Goal: Check status: Check status

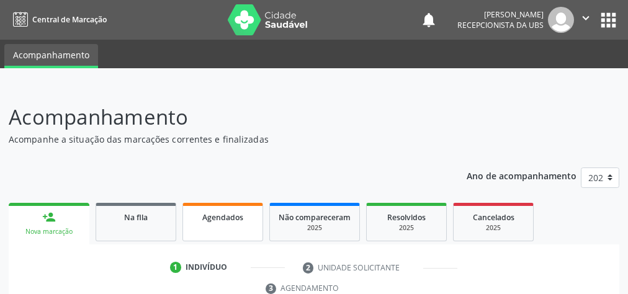
scroll to position [84, 0]
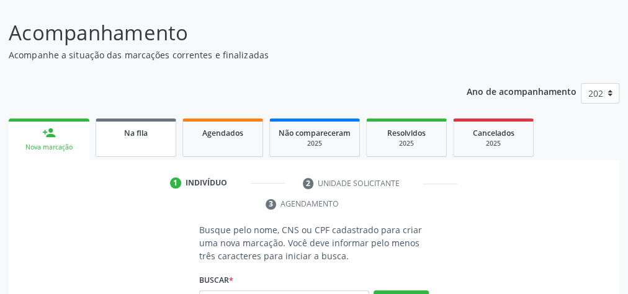
click at [143, 139] on link "Na fila" at bounding box center [136, 138] width 81 height 38
select select "9"
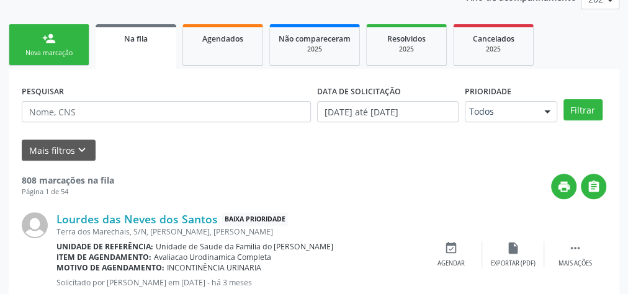
scroll to position [194, 0]
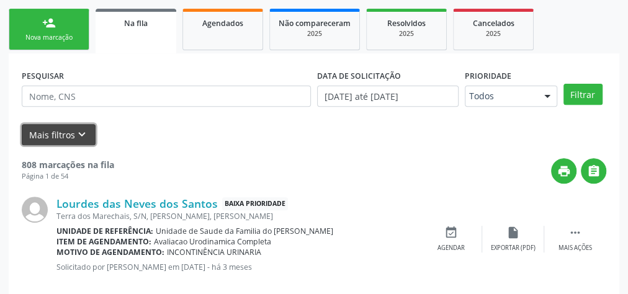
click at [50, 131] on button "Mais filtros keyboard_arrow_down" at bounding box center [59, 135] width 74 height 22
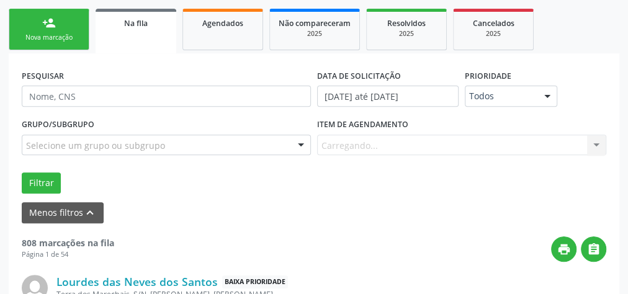
click at [384, 143] on div "Item de agendamento [GEOGRAPHIC_DATA]... No elements found. Consider changing t…" at bounding box center [461, 135] width 289 height 40
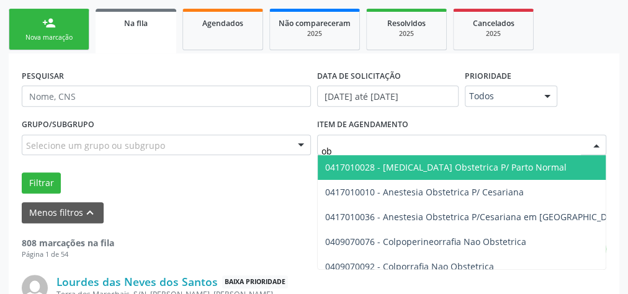
type input "o"
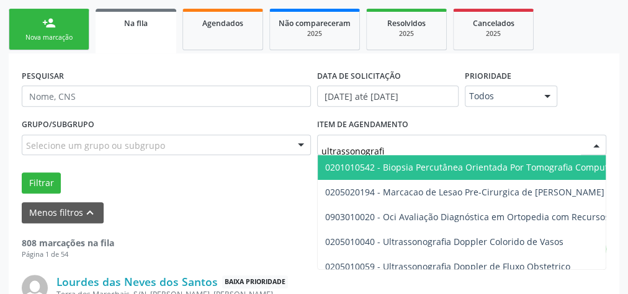
type input "ultrassonografia"
click at [351, 153] on input "ultrassonografia" at bounding box center [452, 151] width 260 height 25
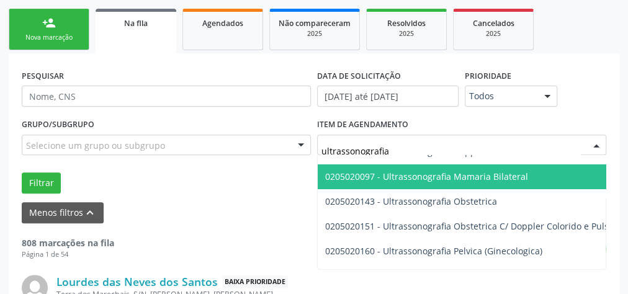
scroll to position [99, 0]
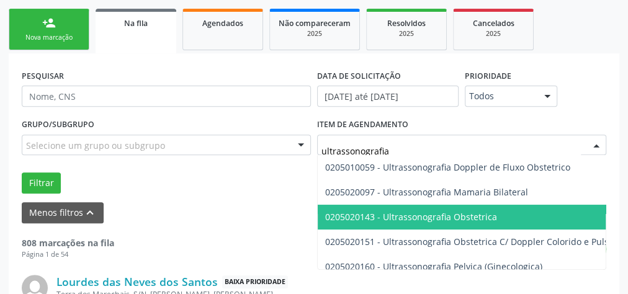
click at [402, 213] on span "0205020143 - Ultrassonografia Obstetrica" at bounding box center [411, 217] width 172 height 12
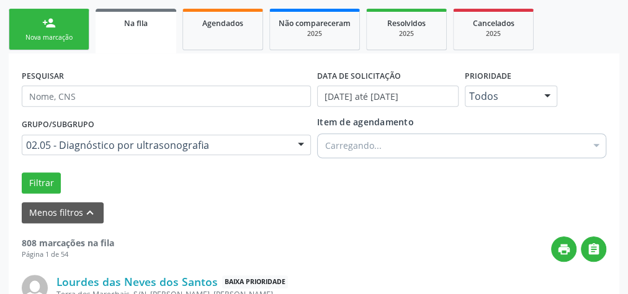
click at [400, 213] on div "Menos filtros keyboard_arrow_up" at bounding box center [314, 213] width 591 height 22
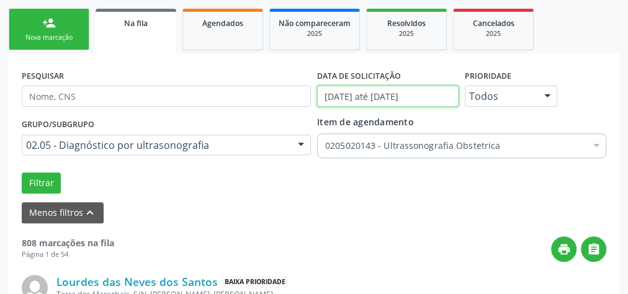
click at [377, 94] on input "[DATE] até [DATE]" at bounding box center [388, 96] width 142 height 21
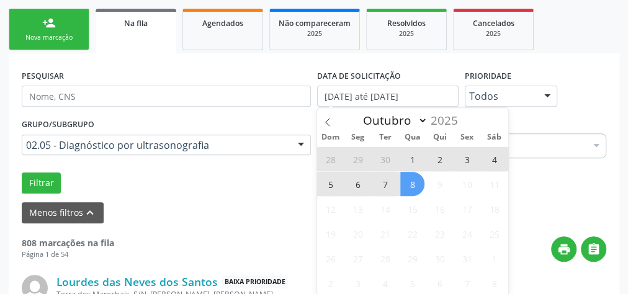
click at [416, 158] on span "1" at bounding box center [412, 159] width 24 height 24
type input "01/10/2025"
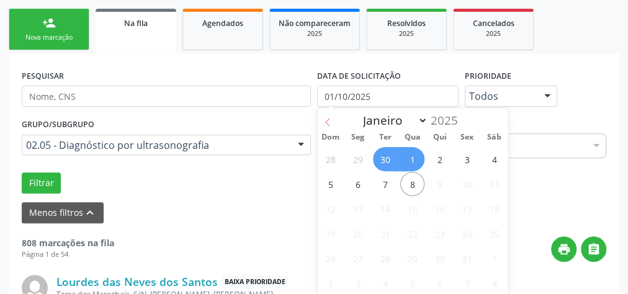
click at [328, 120] on icon at bounding box center [327, 122] width 9 height 9
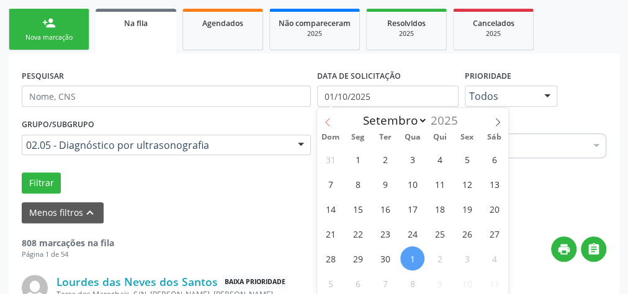
click at [328, 120] on icon at bounding box center [327, 122] width 9 height 9
select select "7"
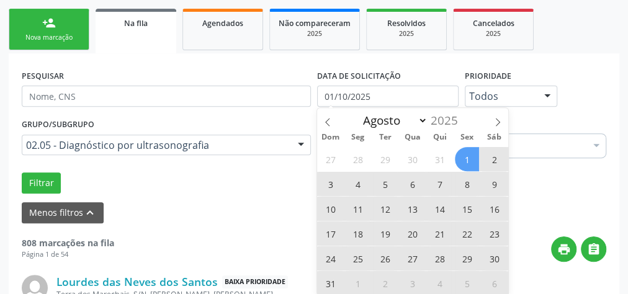
click at [467, 155] on span "1" at bounding box center [467, 159] width 24 height 24
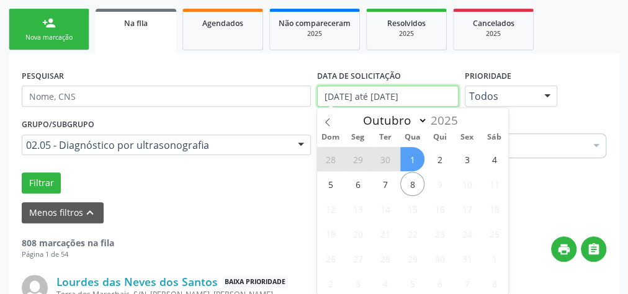
click at [389, 98] on input "[DATE] até [DATE]" at bounding box center [388, 96] width 142 height 21
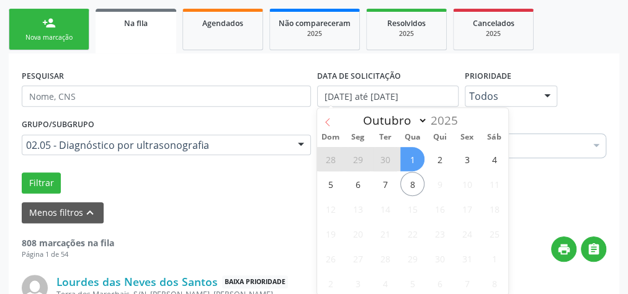
click at [330, 124] on icon at bounding box center [327, 122] width 9 height 9
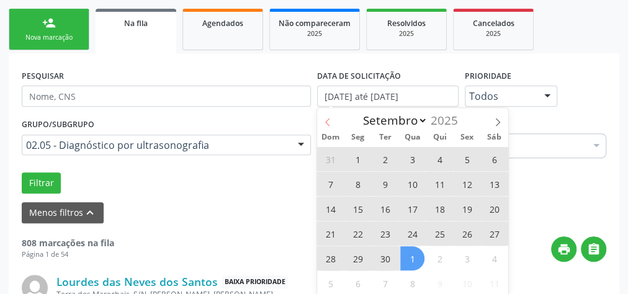
click at [330, 124] on icon at bounding box center [327, 122] width 9 height 9
select select "7"
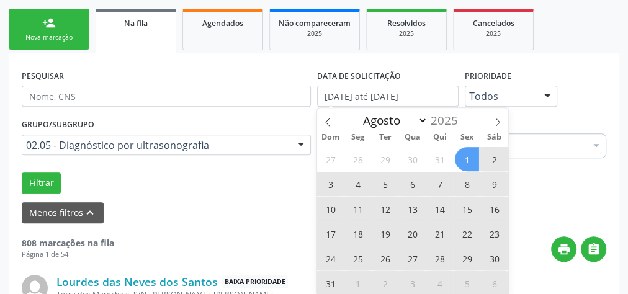
click at [466, 153] on span "1" at bounding box center [467, 159] width 24 height 24
type input "[DATE]"
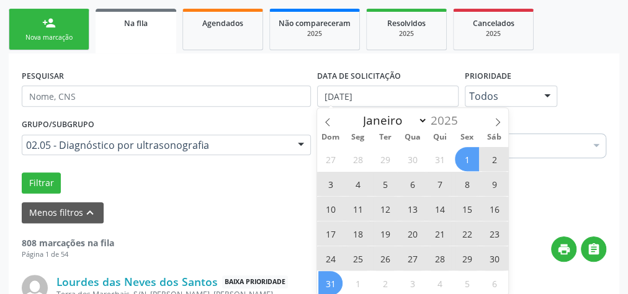
click at [338, 283] on span "31" at bounding box center [330, 283] width 24 height 24
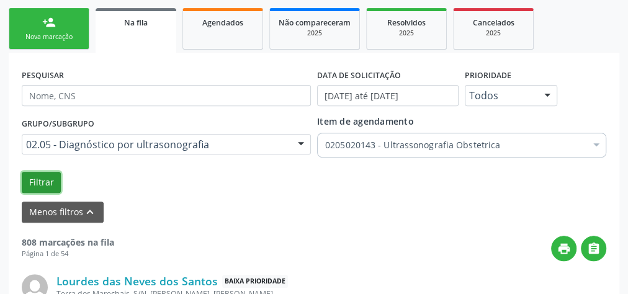
click at [42, 182] on button "Filtrar" at bounding box center [41, 182] width 39 height 21
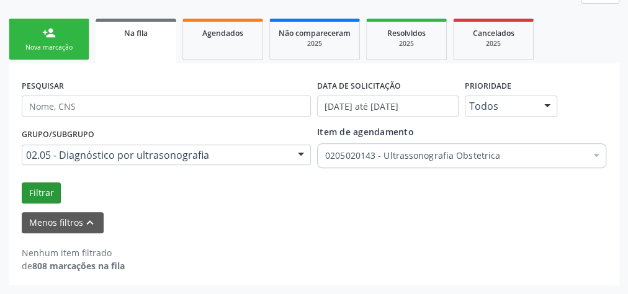
scroll to position [182, 0]
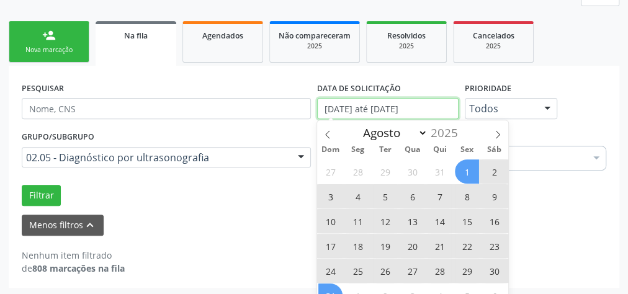
click at [402, 109] on input "[DATE] até [DATE]" at bounding box center [388, 108] width 142 height 21
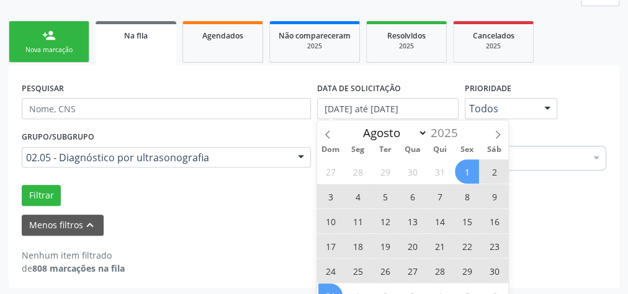
click at [461, 168] on span "1" at bounding box center [467, 172] width 24 height 24
type input "[DATE]"
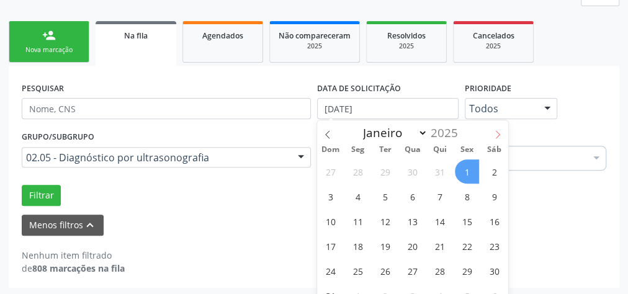
click at [497, 130] on icon at bounding box center [498, 134] width 9 height 9
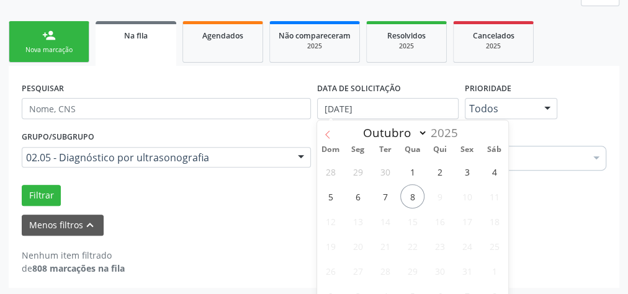
click at [329, 135] on icon at bounding box center [327, 134] width 9 height 9
select select "8"
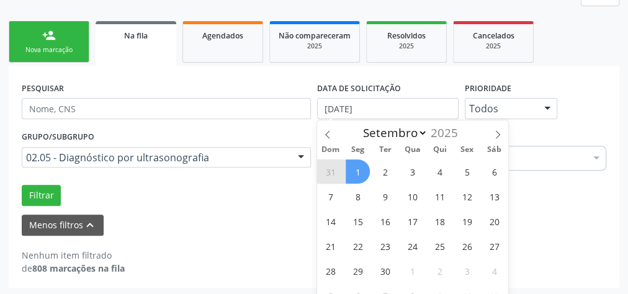
click at [362, 161] on span "1" at bounding box center [358, 172] width 24 height 24
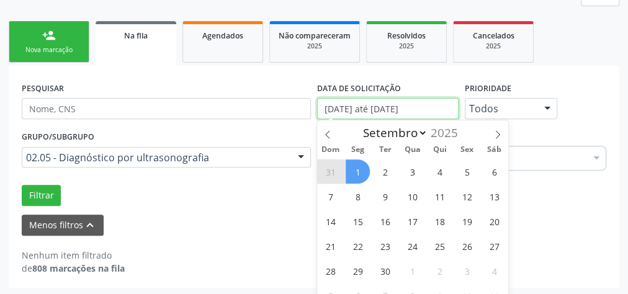
click at [372, 106] on input "[DATE] até [DATE]" at bounding box center [388, 108] width 142 height 21
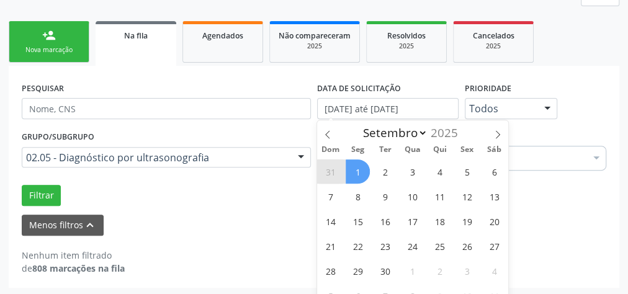
click at [358, 173] on span "1" at bounding box center [358, 172] width 24 height 24
type input "[DATE]"
click at [358, 176] on span "1" at bounding box center [358, 172] width 24 height 24
select select "8"
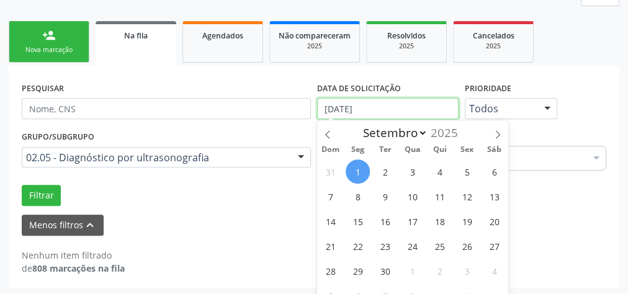
click at [348, 110] on input "[DATE]" at bounding box center [388, 108] width 142 height 21
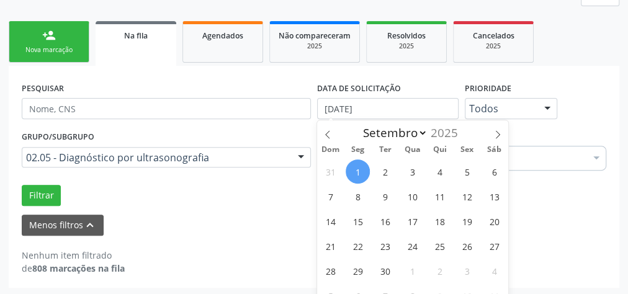
click at [359, 168] on span "1" at bounding box center [358, 172] width 24 height 24
type input "[DATE]"
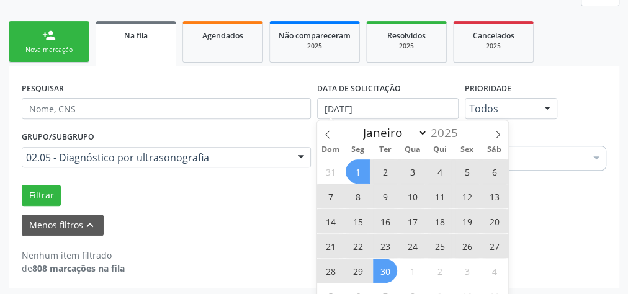
click at [385, 269] on span "30" at bounding box center [385, 271] width 24 height 24
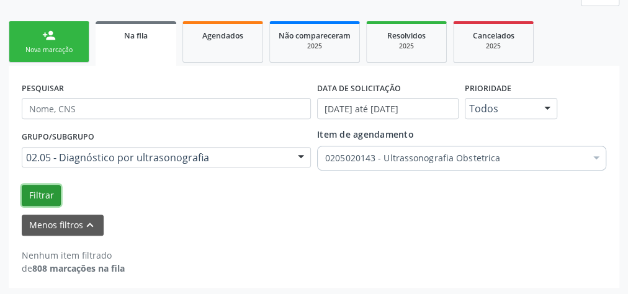
click at [42, 189] on button "Filtrar" at bounding box center [41, 195] width 39 height 21
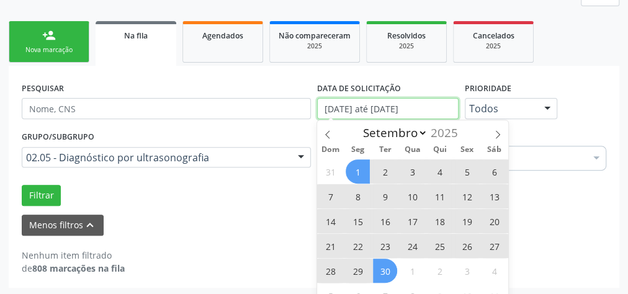
click at [376, 110] on input "[DATE] até [DATE]" at bounding box center [388, 108] width 142 height 21
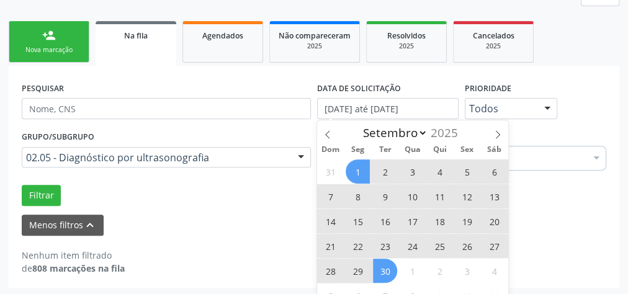
click at [358, 172] on span "1" at bounding box center [358, 172] width 24 height 24
type input "[DATE]"
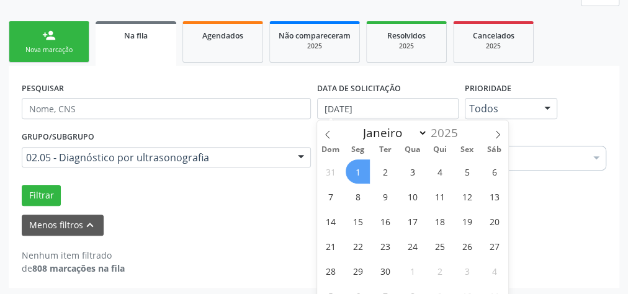
click at [362, 169] on span "1" at bounding box center [358, 172] width 24 height 24
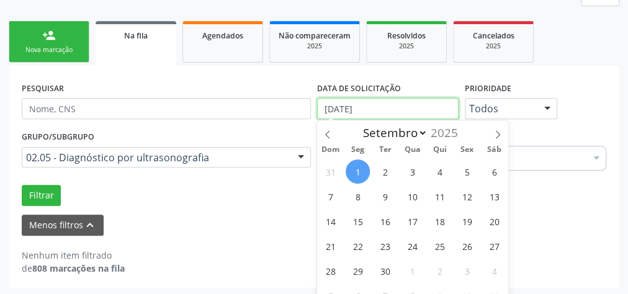
click at [430, 106] on input "[DATE]" at bounding box center [388, 108] width 142 height 21
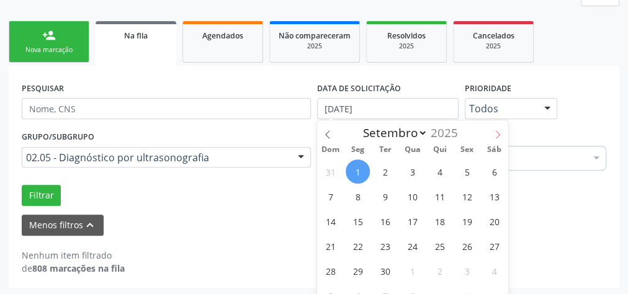
click at [495, 132] on icon at bounding box center [498, 134] width 9 height 9
select select "9"
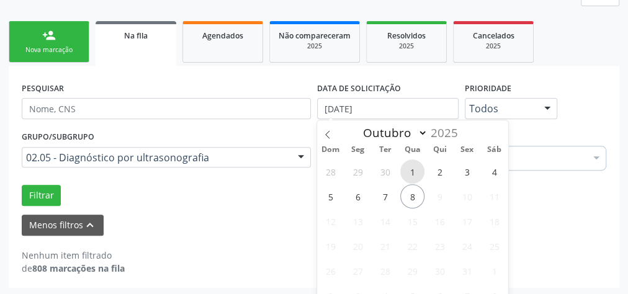
click at [410, 168] on span "1" at bounding box center [412, 172] width 24 height 24
type input "01/10/2025"
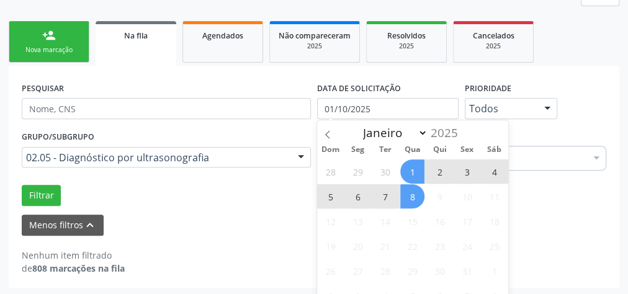
click at [412, 193] on span "8" at bounding box center [412, 196] width 24 height 24
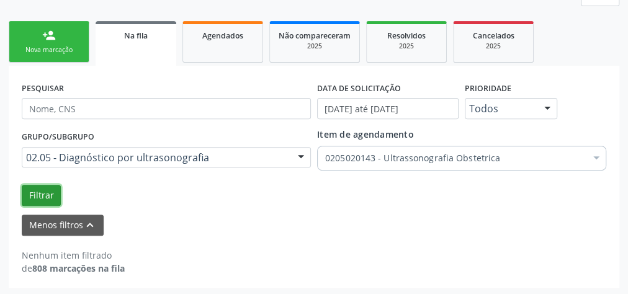
click at [38, 193] on button "Filtrar" at bounding box center [41, 195] width 39 height 21
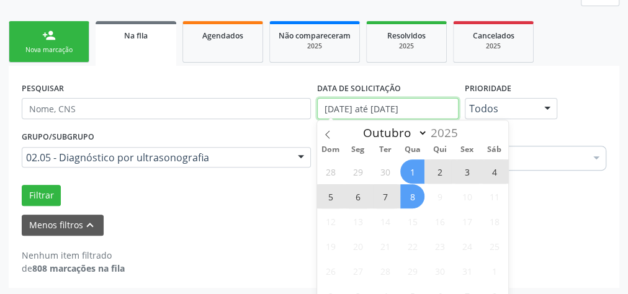
click at [407, 109] on input "[DATE] até [DATE]" at bounding box center [388, 108] width 142 height 21
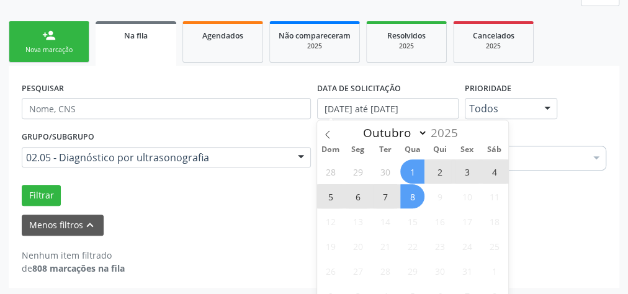
click at [409, 175] on span "1" at bounding box center [412, 172] width 24 height 24
type input "01/10/2025"
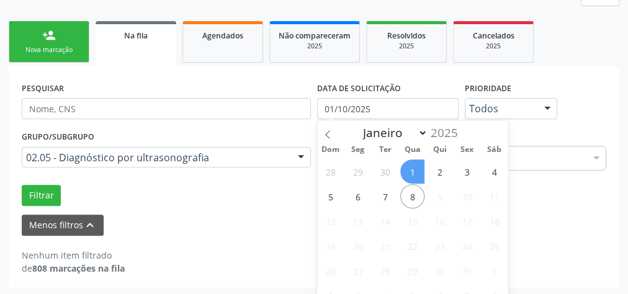
click at [409, 168] on span "1" at bounding box center [412, 172] width 24 height 24
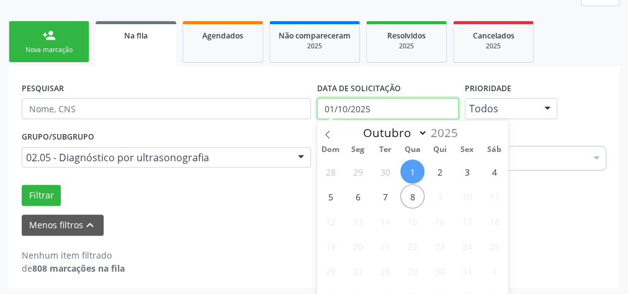
click at [398, 105] on input "01/10/2025" at bounding box center [388, 108] width 142 height 21
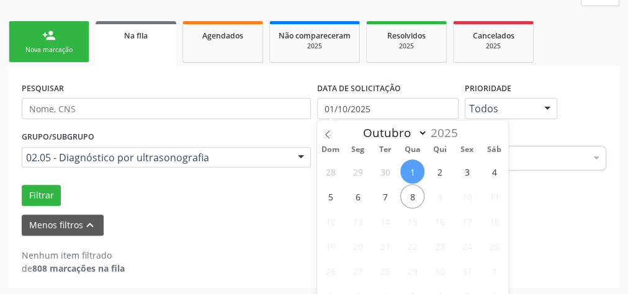
click at [413, 168] on span "1" at bounding box center [412, 172] width 24 height 24
type input "01/10/2025"
click at [413, 171] on span "1" at bounding box center [412, 172] width 24 height 24
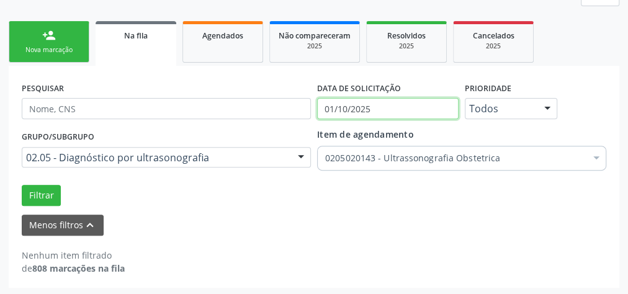
click at [357, 105] on input "01/10/2025" at bounding box center [388, 108] width 142 height 21
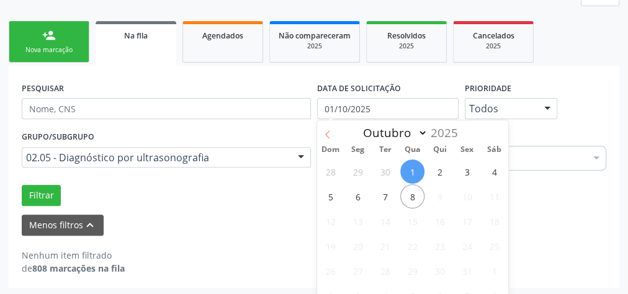
click at [330, 132] on icon at bounding box center [327, 134] width 9 height 9
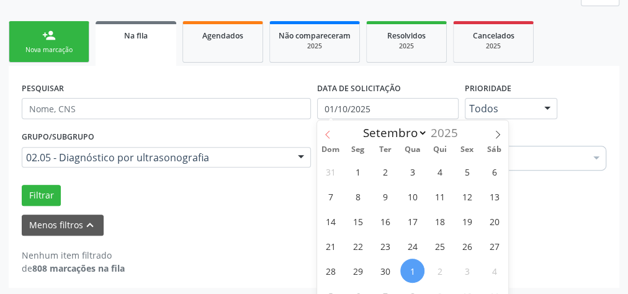
click at [330, 132] on icon at bounding box center [327, 134] width 9 height 9
select select "6"
click at [414, 192] on span "9" at bounding box center [412, 196] width 24 height 24
type input "[DATE]"
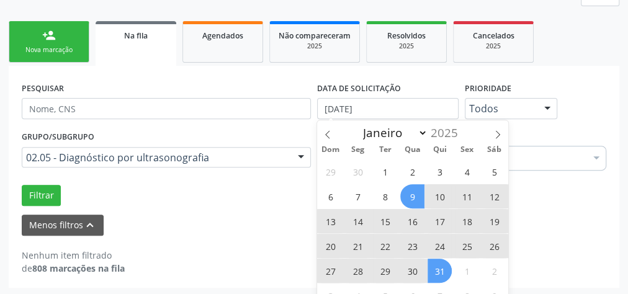
click at [435, 268] on span "31" at bounding box center [440, 271] width 24 height 24
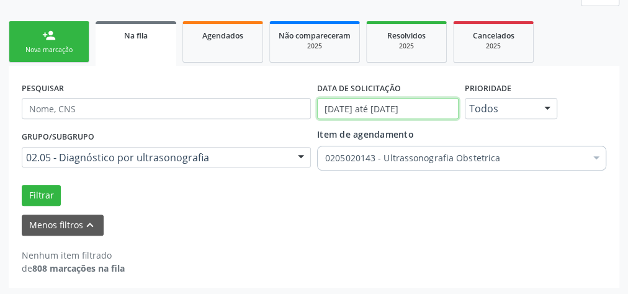
click at [433, 111] on input "[DATE] até [DATE]" at bounding box center [388, 108] width 142 height 21
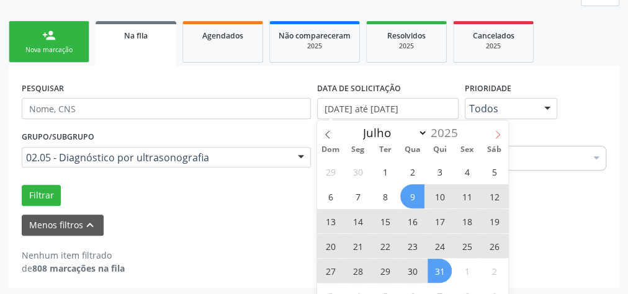
click at [492, 135] on span at bounding box center [497, 130] width 21 height 21
select select "7"
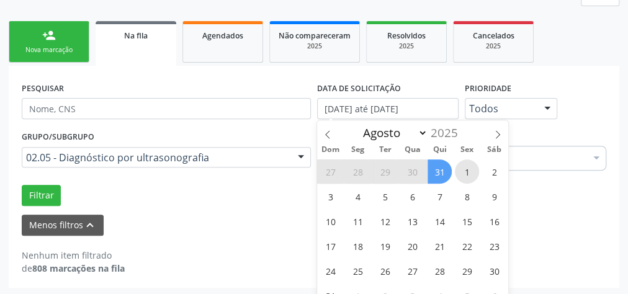
click at [473, 165] on span "1" at bounding box center [467, 172] width 24 height 24
type input "[DATE]"
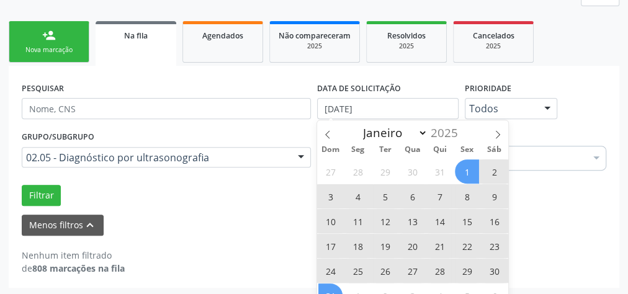
click at [323, 292] on span "31" at bounding box center [330, 296] width 24 height 24
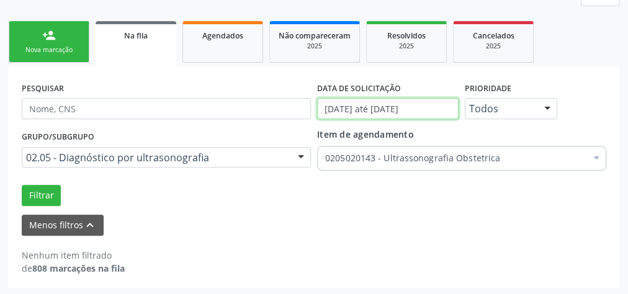
click at [448, 107] on input "[DATE] até [DATE]" at bounding box center [388, 108] width 142 height 21
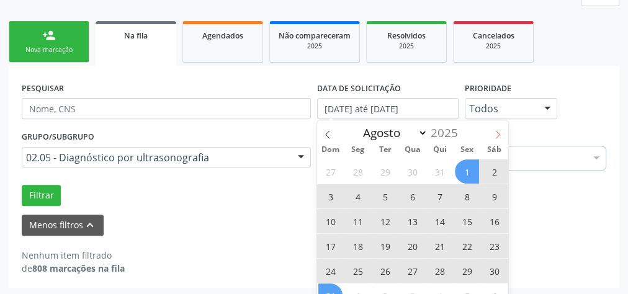
click at [496, 130] on icon at bounding box center [498, 134] width 4 height 8
select select "8"
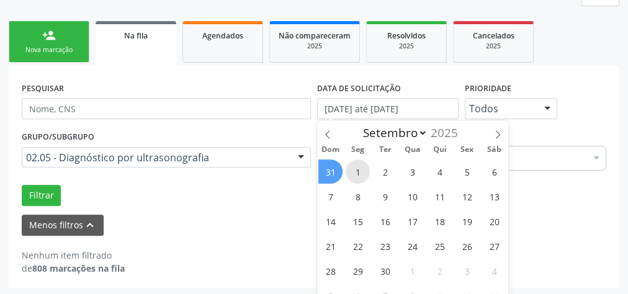
click at [358, 169] on span "1" at bounding box center [358, 172] width 24 height 24
type input "[DATE]"
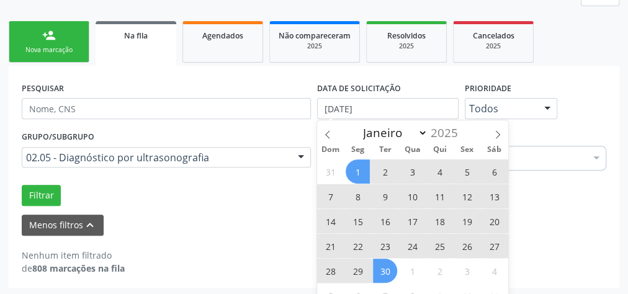
click at [374, 271] on span "30" at bounding box center [385, 271] width 24 height 24
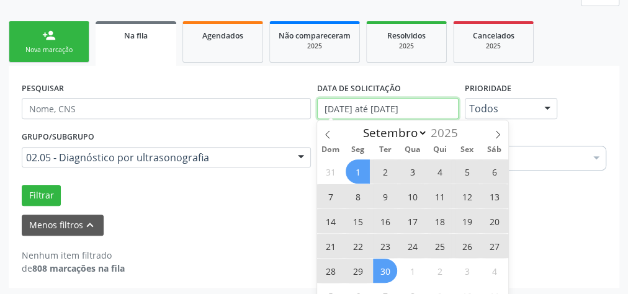
click at [440, 113] on input "[DATE] até [DATE]" at bounding box center [388, 108] width 142 height 21
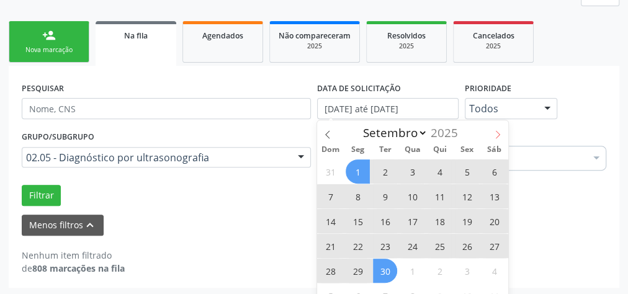
click at [497, 133] on icon at bounding box center [498, 134] width 9 height 9
select select "9"
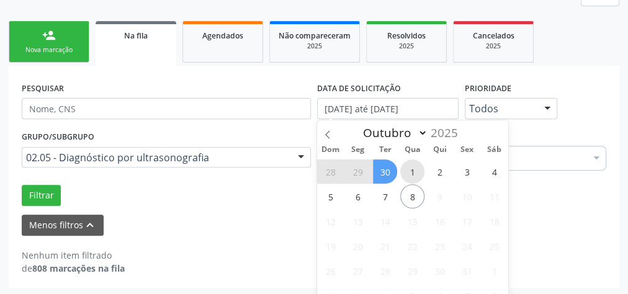
click at [410, 166] on span "1" at bounding box center [412, 172] width 24 height 24
type input "01/10/2025"
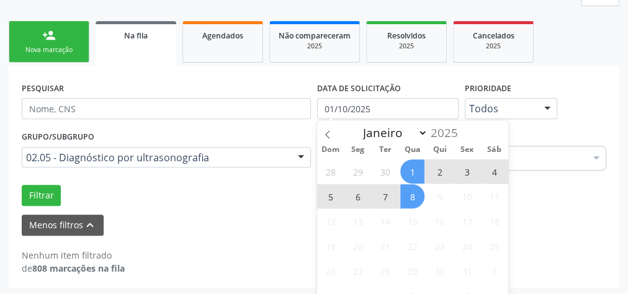
click at [417, 190] on span "8" at bounding box center [412, 196] width 24 height 24
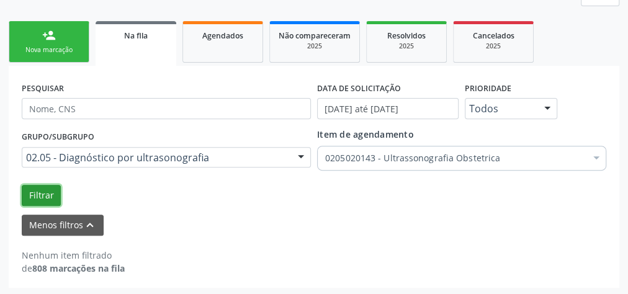
click at [43, 195] on button "Filtrar" at bounding box center [41, 195] width 39 height 21
click at [238, 50] on link "Agendados" at bounding box center [223, 42] width 81 height 42
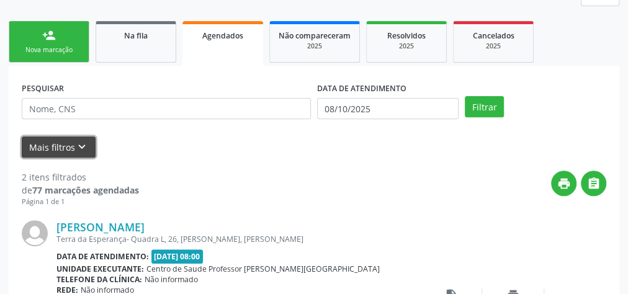
click at [75, 147] on icon "keyboard_arrow_down" at bounding box center [82, 147] width 14 height 14
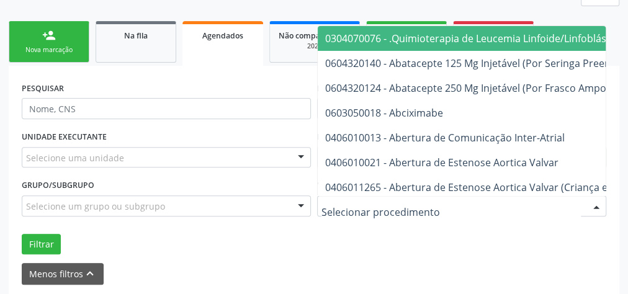
click at [441, 205] on div at bounding box center [461, 206] width 289 height 21
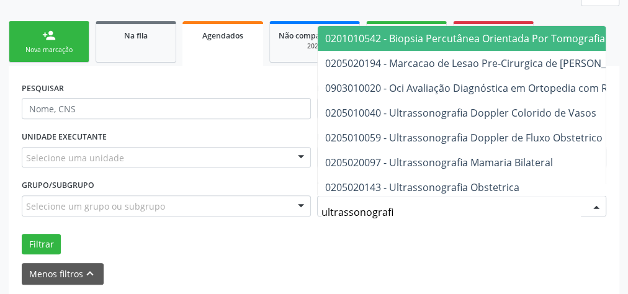
type input "ultrassonografia"
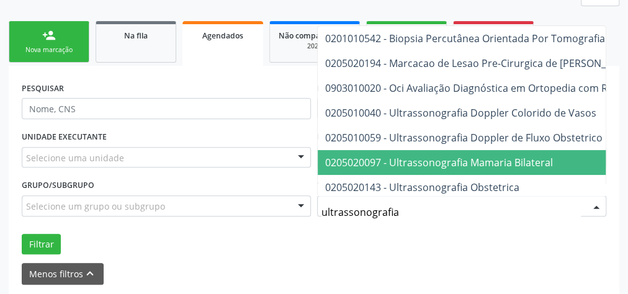
scroll to position [50, 0]
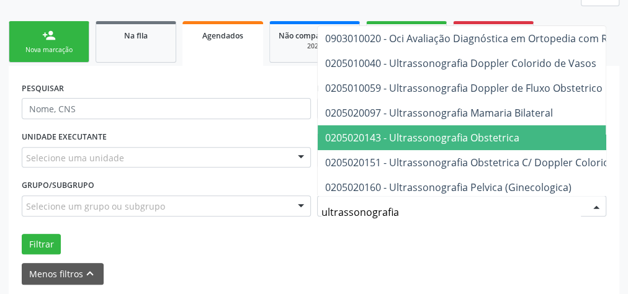
click at [515, 143] on span "0205020143 - Ultrassonografia Obstetrica" at bounding box center [630, 137] width 625 height 25
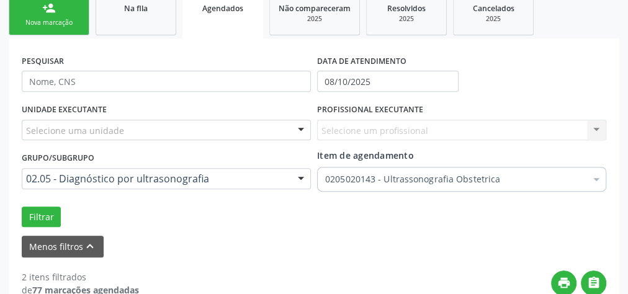
scroll to position [232, 0]
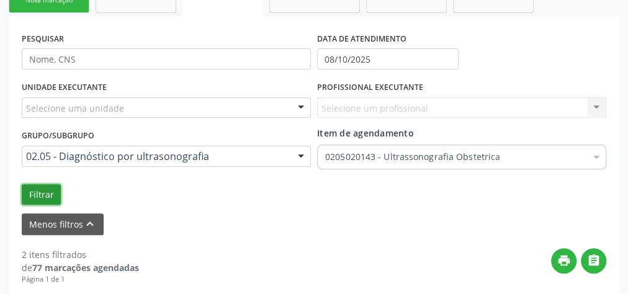
click at [48, 197] on button "Filtrar" at bounding box center [41, 194] width 39 height 21
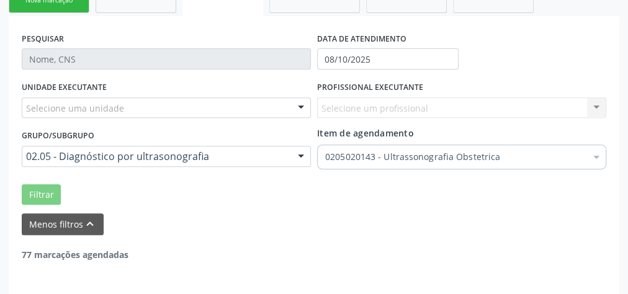
scroll to position [231, 0]
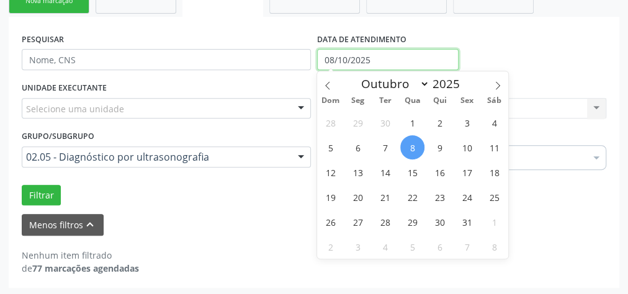
click at [343, 62] on input "08/10/2025" at bounding box center [388, 59] width 142 height 21
click at [330, 81] on icon at bounding box center [327, 85] width 9 height 9
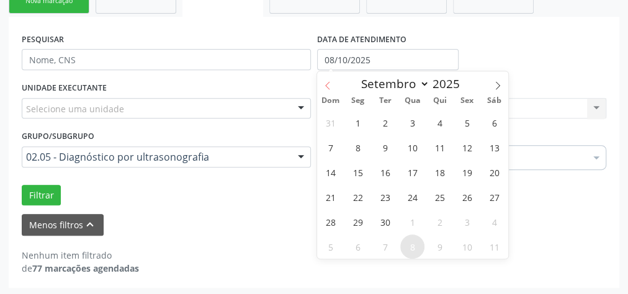
click at [331, 81] on icon at bounding box center [327, 85] width 9 height 9
select select "7"
click at [472, 120] on span "1" at bounding box center [467, 123] width 24 height 24
type input "[DATE]"
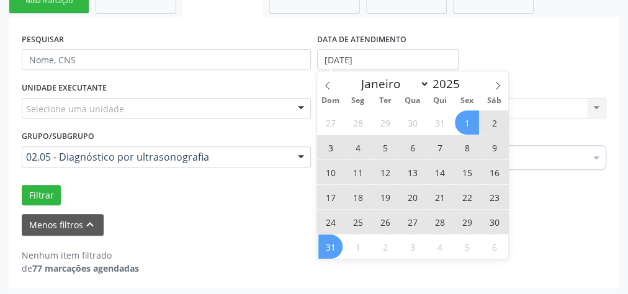
click at [330, 243] on span "31" at bounding box center [330, 247] width 24 height 24
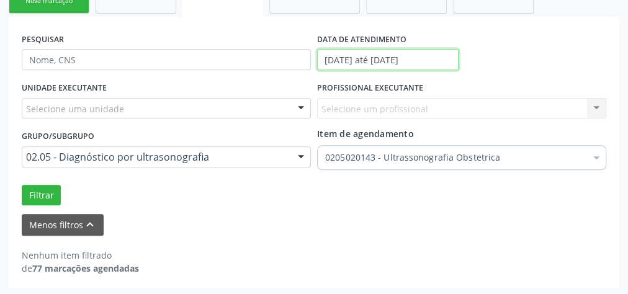
click at [429, 63] on input "[DATE] até [DATE]" at bounding box center [388, 59] width 142 height 21
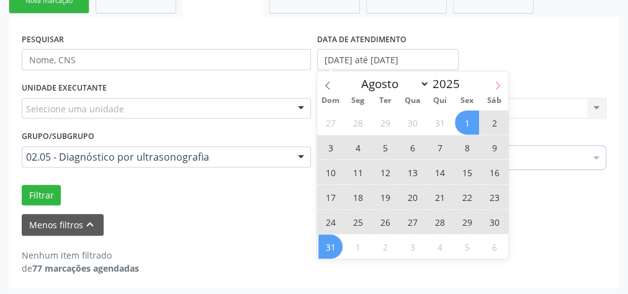
click at [492, 82] on span at bounding box center [497, 81] width 21 height 21
select select "8"
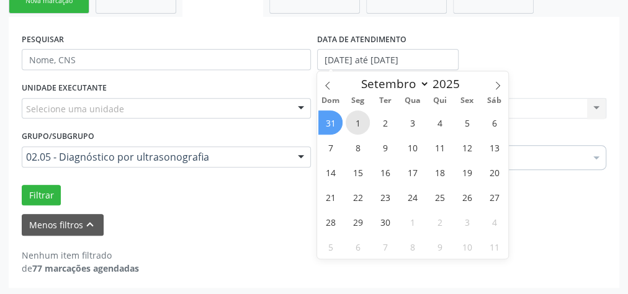
click at [352, 114] on span "1" at bounding box center [358, 123] width 24 height 24
type input "[DATE]"
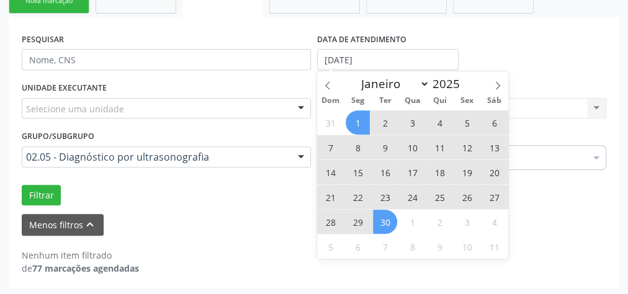
click at [383, 232] on span "30" at bounding box center [385, 222] width 24 height 24
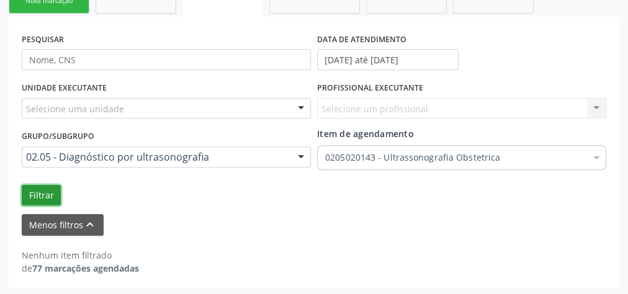
click at [43, 192] on button "Filtrar" at bounding box center [41, 195] width 39 height 21
click at [304, 109] on div at bounding box center [301, 109] width 19 height 21
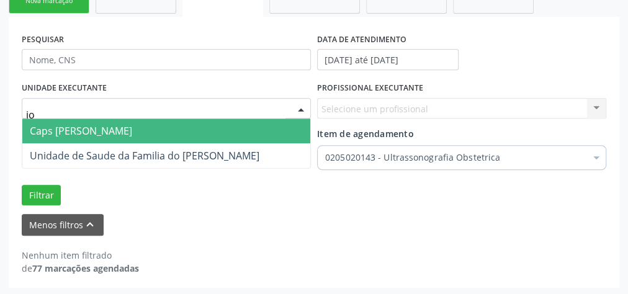
type input "[PERSON_NAME]"
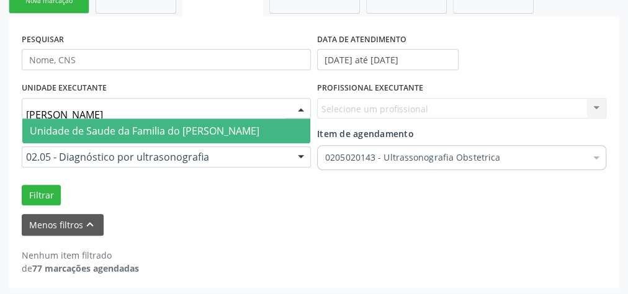
click at [281, 124] on span "Unidade de Saude da Familia do [PERSON_NAME]" at bounding box center [166, 131] width 288 height 25
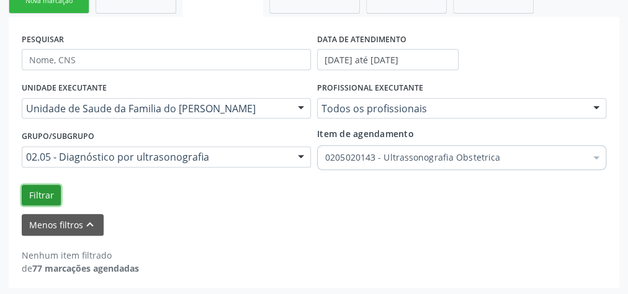
click at [35, 196] on button "Filtrar" at bounding box center [41, 195] width 39 height 21
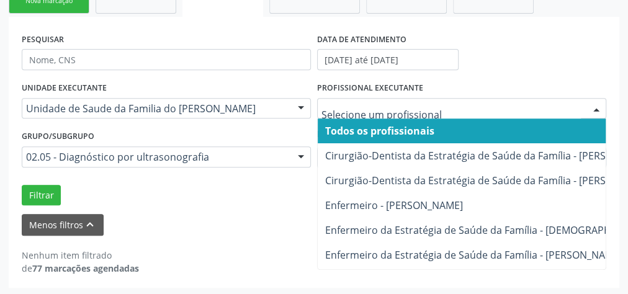
click at [587, 106] on div at bounding box center [596, 109] width 19 height 21
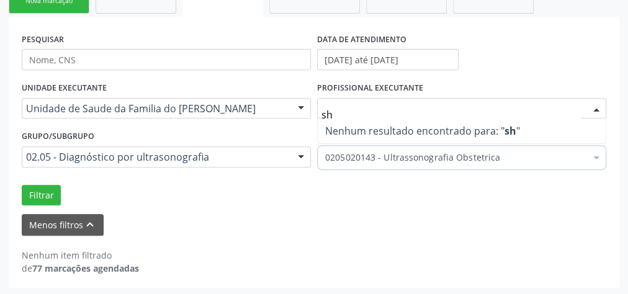
type input "s"
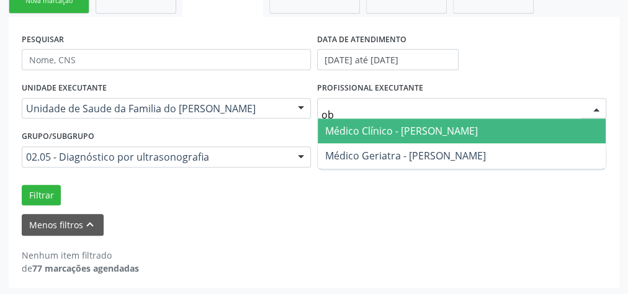
type input "o"
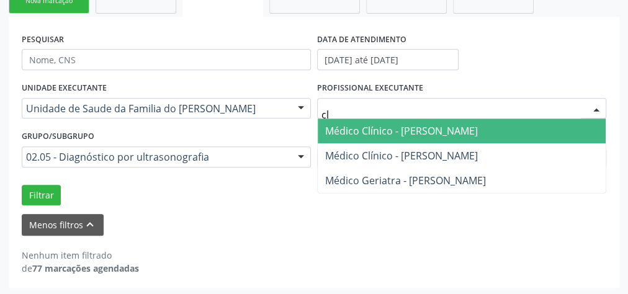
type input "c"
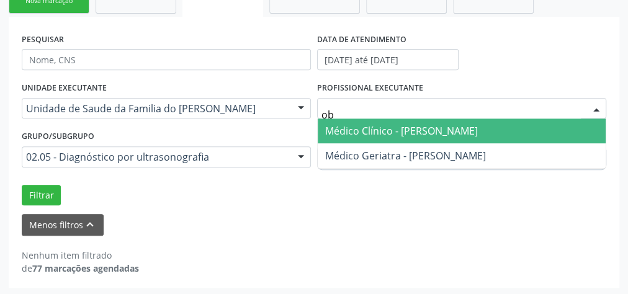
type input "o"
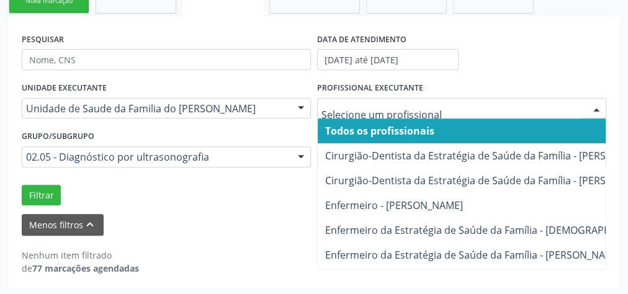
click at [302, 107] on div at bounding box center [301, 109] width 19 height 21
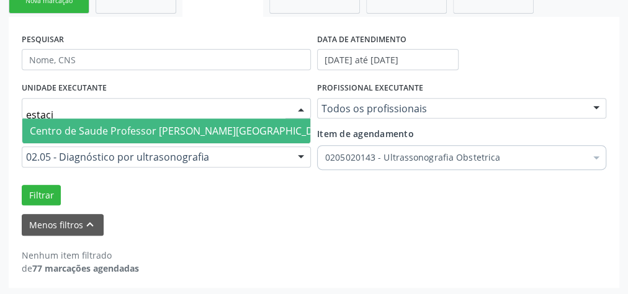
type input "estacio"
click at [264, 128] on span "Centro de Saude Professor [PERSON_NAME][GEOGRAPHIC_DATA]" at bounding box center [182, 131] width 320 height 25
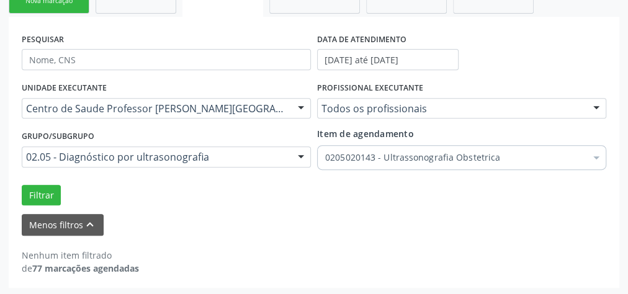
click at [593, 109] on div at bounding box center [596, 109] width 19 height 21
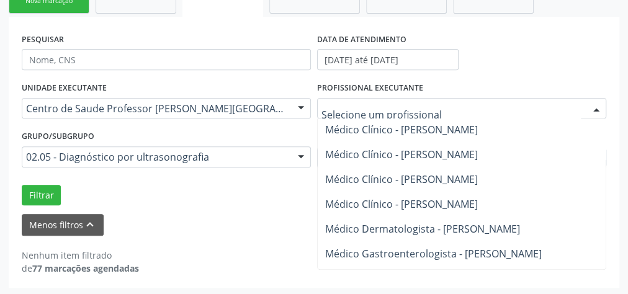
scroll to position [298, 0]
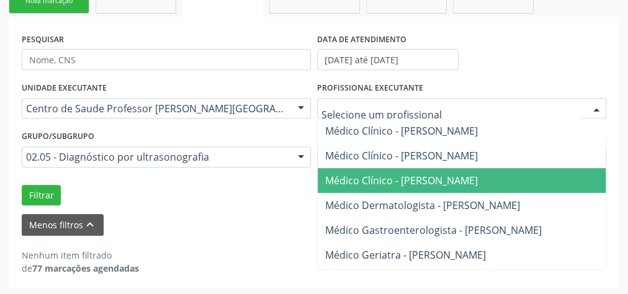
click at [535, 179] on span "Médico Clínico - [PERSON_NAME]" at bounding box center [482, 180] width 329 height 25
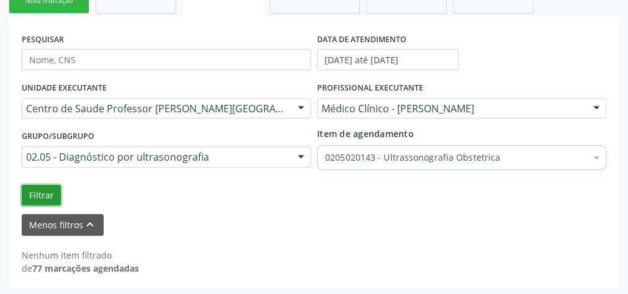
click at [31, 191] on button "Filtrar" at bounding box center [41, 195] width 39 height 21
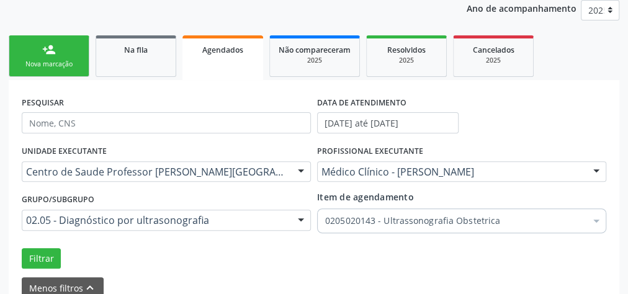
scroll to position [181, 0]
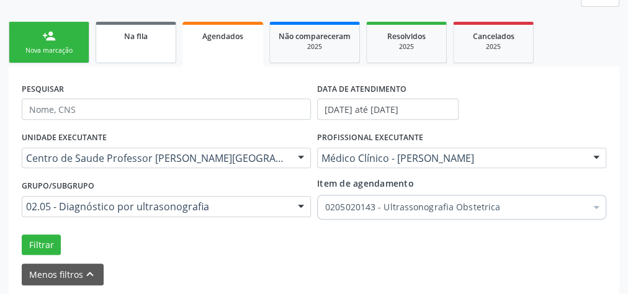
click at [133, 36] on span "Na fila" at bounding box center [136, 36] width 24 height 11
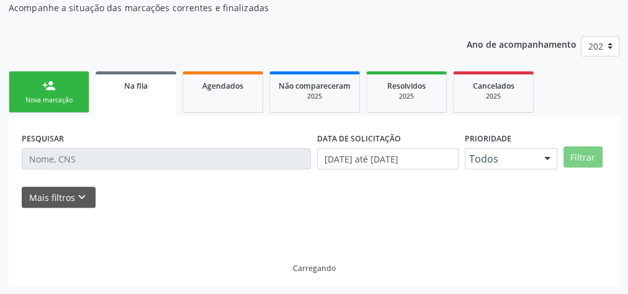
scroll to position [105, 0]
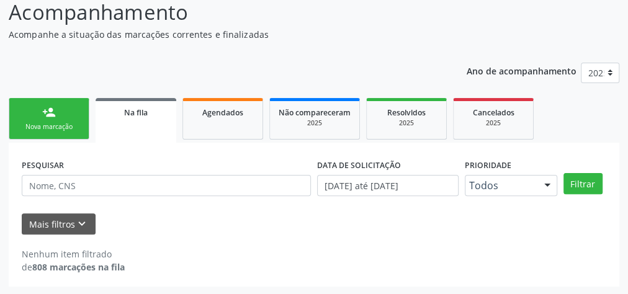
click at [133, 112] on span "Na fila" at bounding box center [136, 112] width 24 height 11
click at [447, 255] on div "Nenhum item filtrado de 808 marcações na fila" at bounding box center [314, 261] width 585 height 26
click at [196, 117] on div "Agendados" at bounding box center [223, 112] width 62 height 13
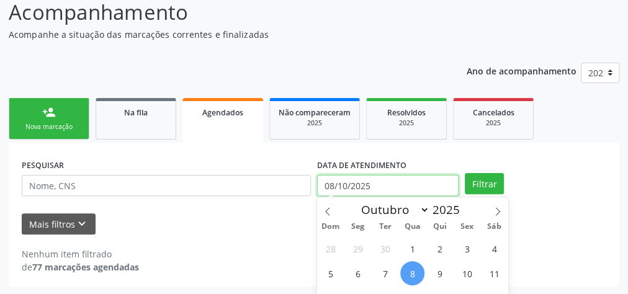
click at [364, 186] on input "08/10/2025" at bounding box center [388, 185] width 142 height 21
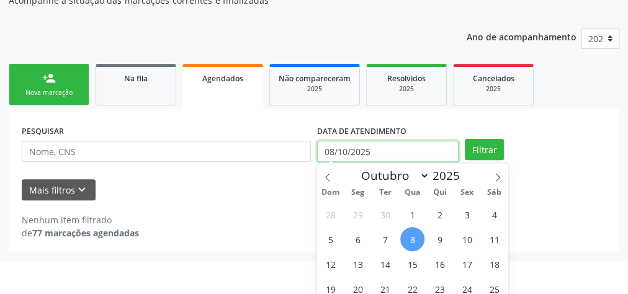
scroll to position [195, 0]
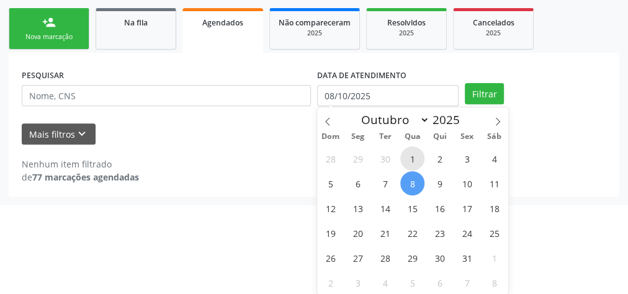
click at [412, 149] on span "1" at bounding box center [412, 159] width 24 height 24
type input "01/10/2025"
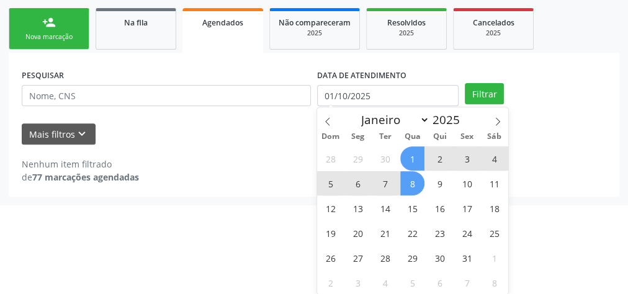
click at [416, 185] on span "8" at bounding box center [412, 183] width 24 height 24
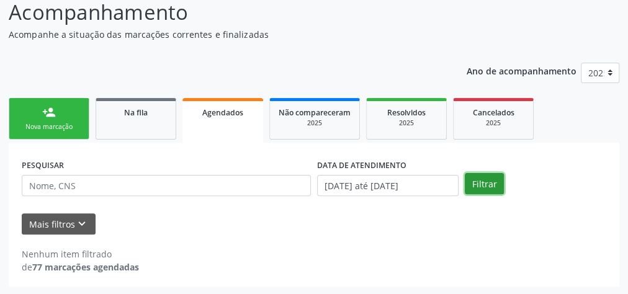
click at [474, 183] on button "Filtrar" at bounding box center [484, 183] width 39 height 21
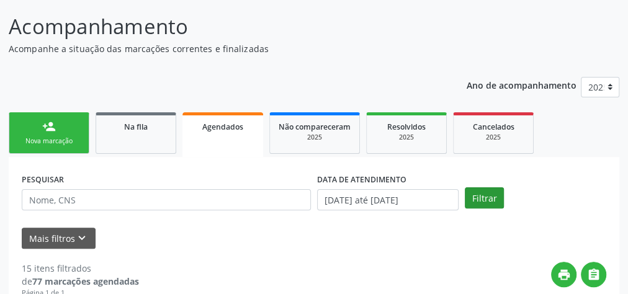
scroll to position [86, 0]
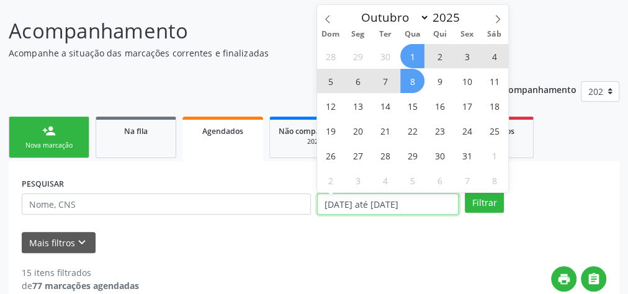
click at [386, 207] on input "[DATE] até [DATE]" at bounding box center [388, 204] width 142 height 21
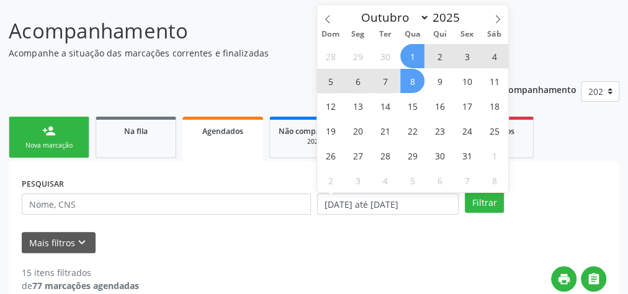
click at [417, 54] on span "1" at bounding box center [412, 56] width 24 height 24
type input "01/10/2025"
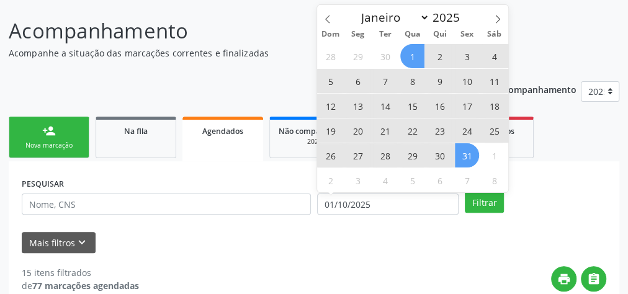
click at [469, 150] on span "31" at bounding box center [467, 155] width 24 height 24
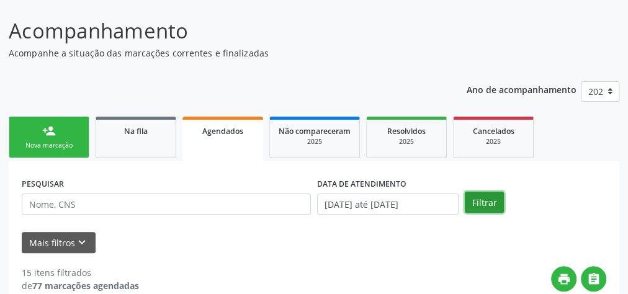
click at [487, 205] on button "Filtrar" at bounding box center [484, 202] width 39 height 21
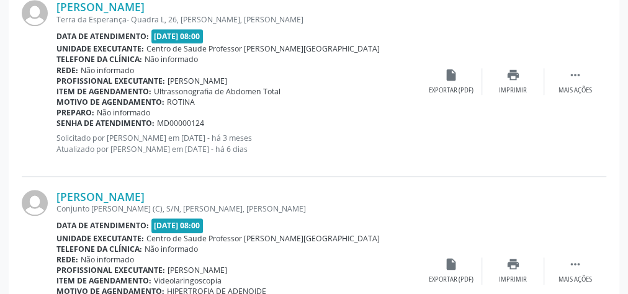
scroll to position [3002, 0]
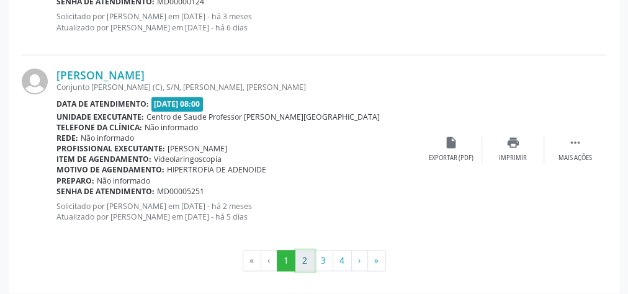
click at [301, 253] on button "2" at bounding box center [305, 260] width 19 height 21
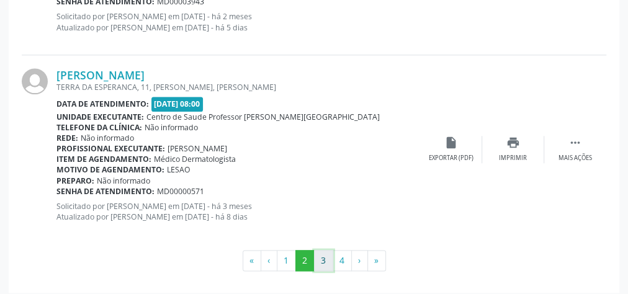
click at [322, 253] on button "3" at bounding box center [323, 260] width 19 height 21
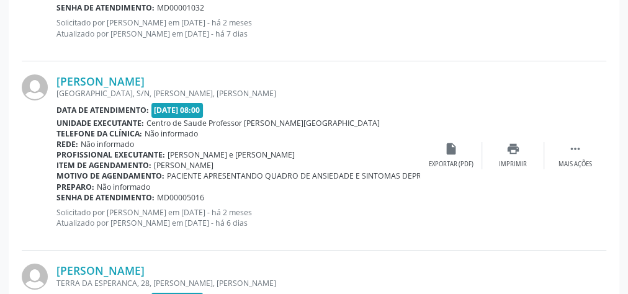
scroll to position [2197, 0]
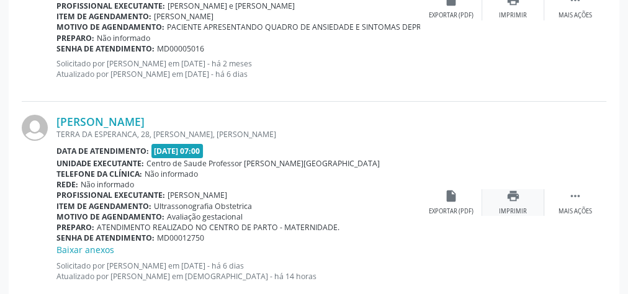
click at [523, 201] on div "print Imprimir" at bounding box center [513, 202] width 62 height 27
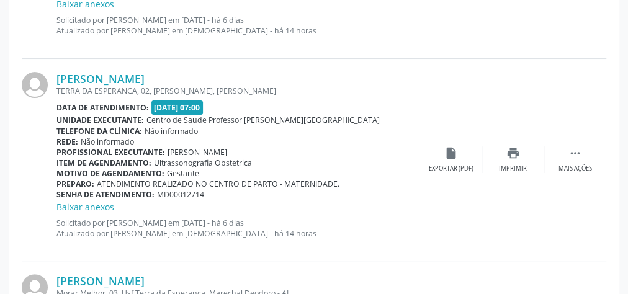
scroll to position [2445, 0]
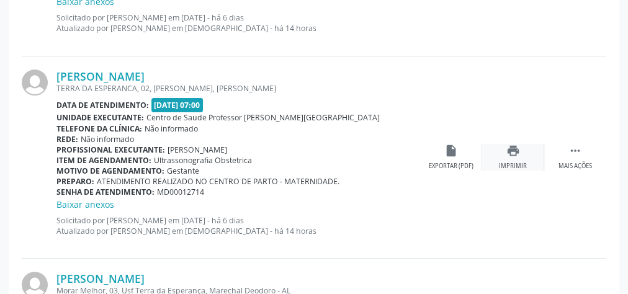
click at [507, 155] on div "print Imprimir" at bounding box center [513, 157] width 62 height 27
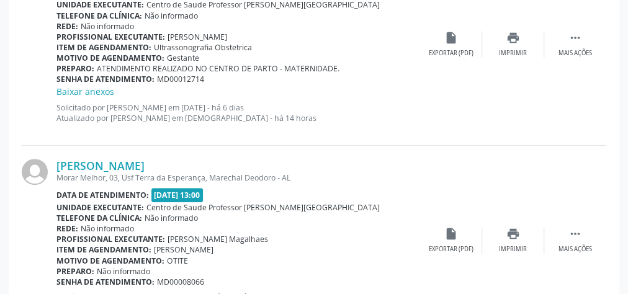
scroll to position [2594, 0]
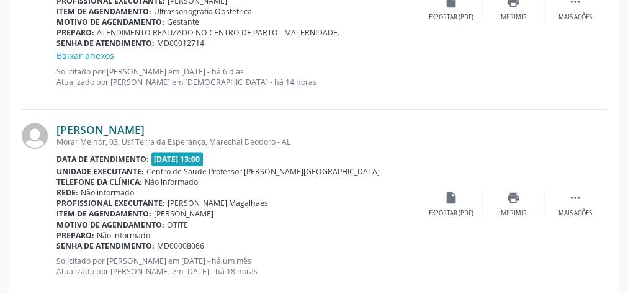
click at [145, 124] on link "[PERSON_NAME]" at bounding box center [100, 130] width 88 height 14
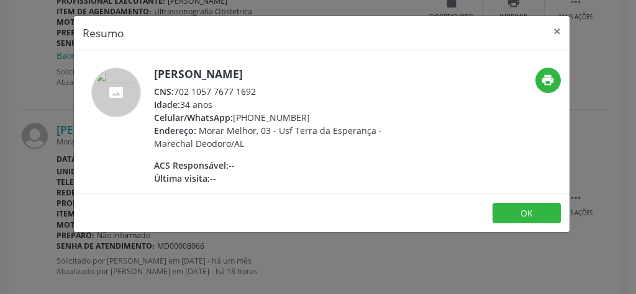
drag, startPoint x: 264, startPoint y: 89, endPoint x: 176, endPoint y: 92, distance: 88.2
click at [176, 92] on div "CNS: 702 1057 7677 1692" at bounding box center [275, 91] width 242 height 13
copy div "702 1057 7677 1692"
click at [557, 32] on button "×" at bounding box center [556, 31] width 25 height 30
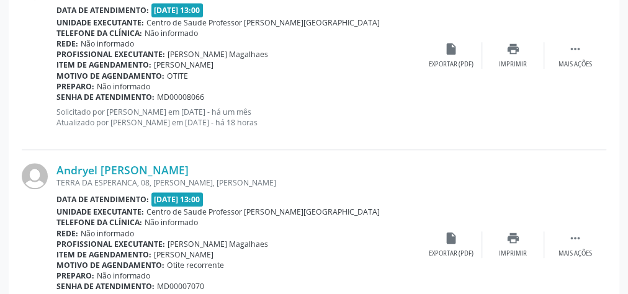
scroll to position [2842, 0]
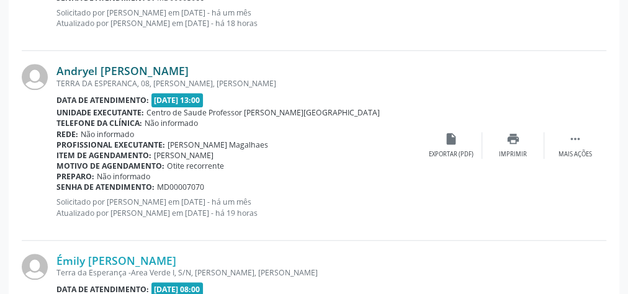
click at [143, 67] on link "Andryel [PERSON_NAME]" at bounding box center [122, 71] width 132 height 14
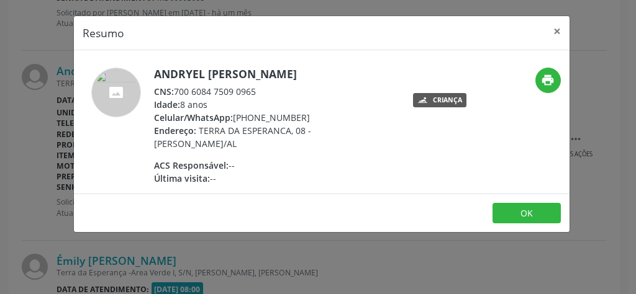
drag, startPoint x: 266, startPoint y: 94, endPoint x: 176, endPoint y: 89, distance: 90.8
click at [176, 89] on div "CNS: 700 6084 7509 0965" at bounding box center [275, 91] width 242 height 13
copy div "700 6084 7509 0965"
click at [556, 32] on button "×" at bounding box center [556, 31] width 25 height 30
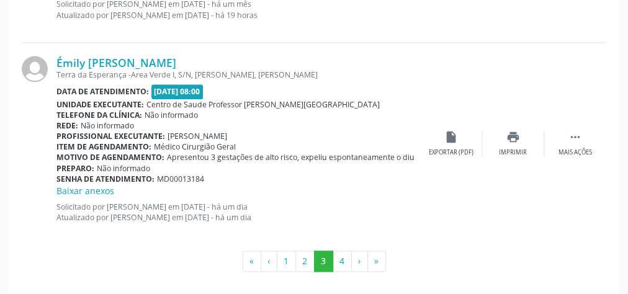
scroll to position [3041, 0]
click at [338, 252] on button "4" at bounding box center [342, 260] width 19 height 21
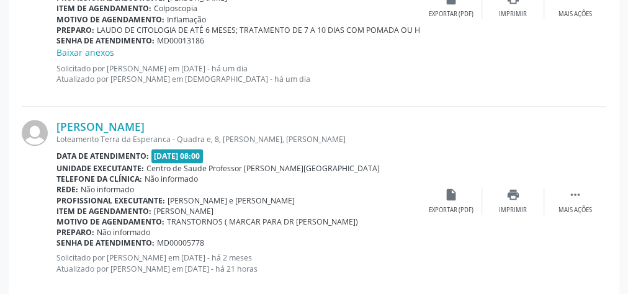
scroll to position [920, 0]
